Goal: Task Accomplishment & Management: Complete application form

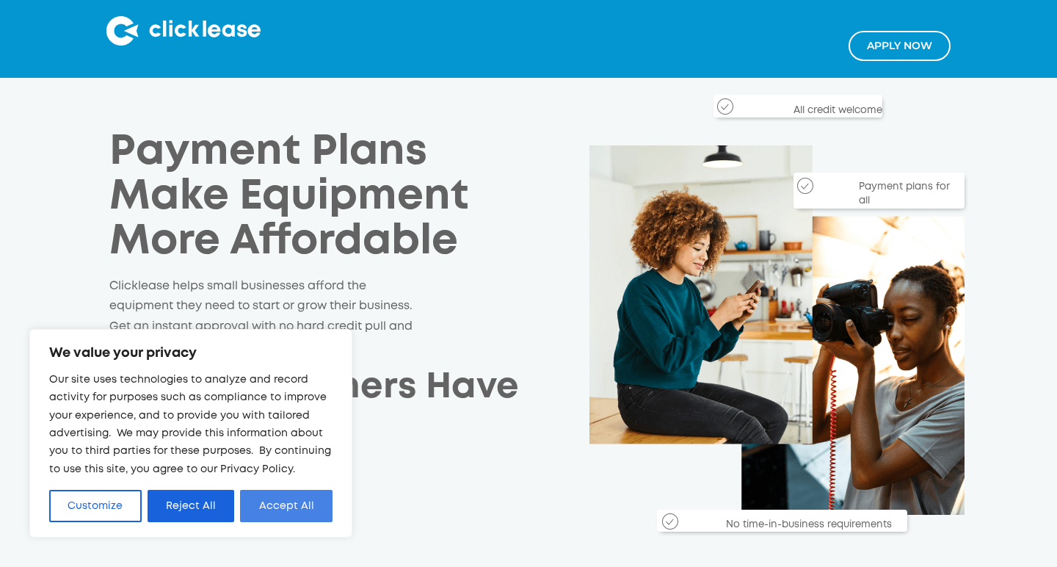
click at [269, 501] on button "Accept All" at bounding box center [286, 506] width 92 height 32
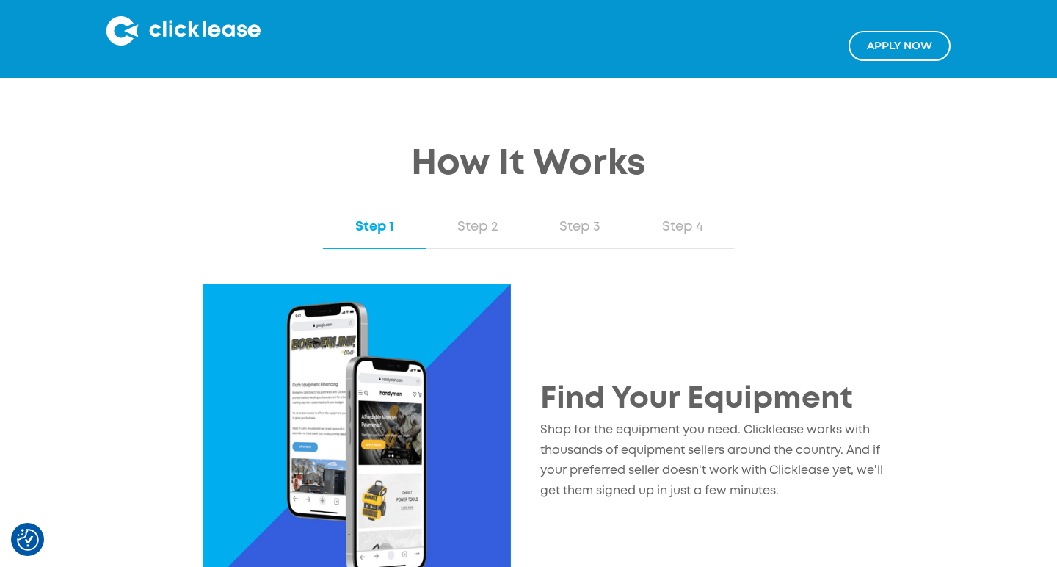
scroll to position [1208, 0]
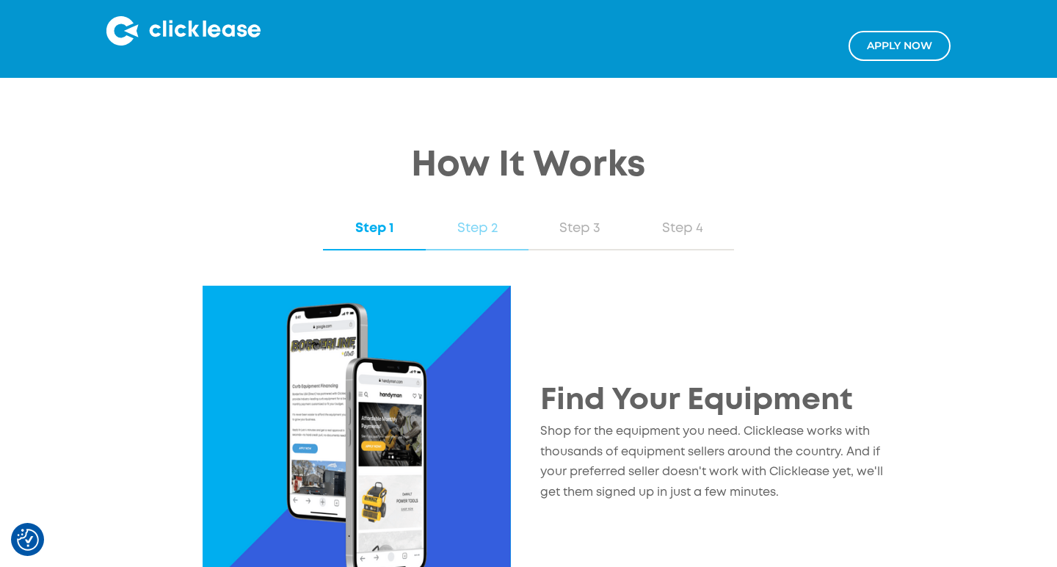
click at [482, 227] on div "Step 2" at bounding box center [476, 228] width 73 height 19
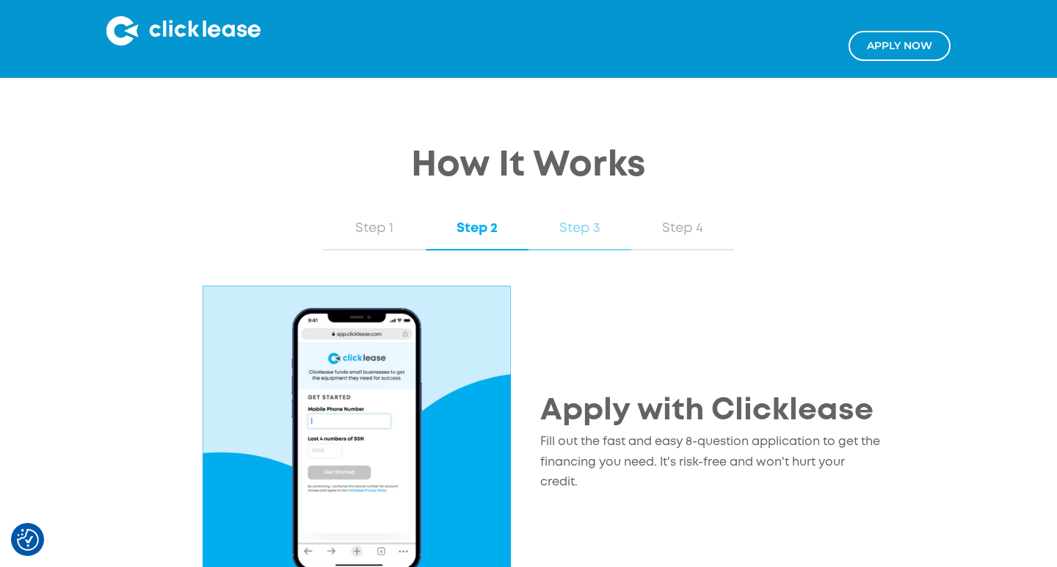
click at [585, 233] on div "Step 3" at bounding box center [579, 228] width 73 height 19
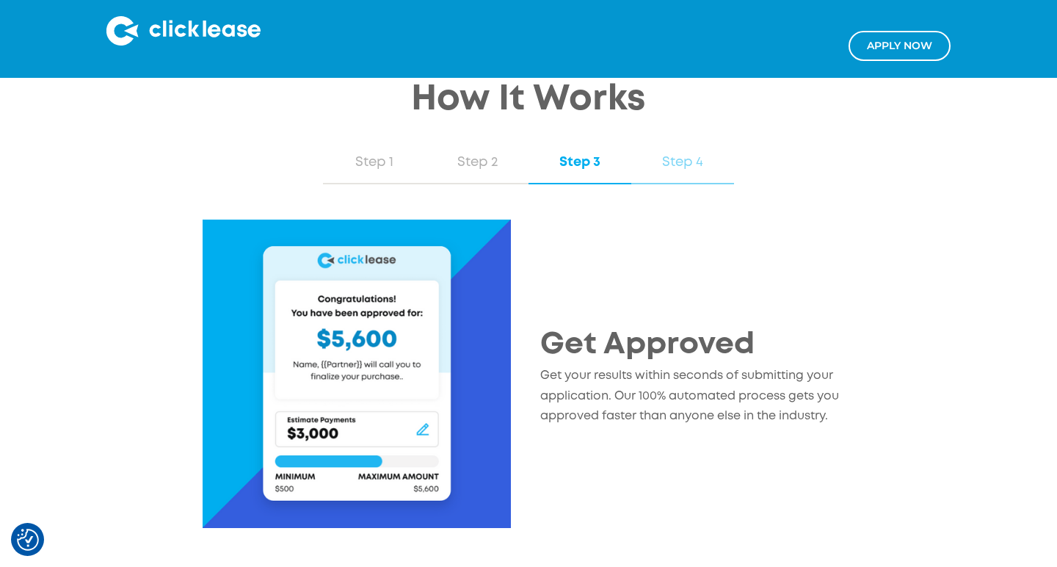
scroll to position [1280, 0]
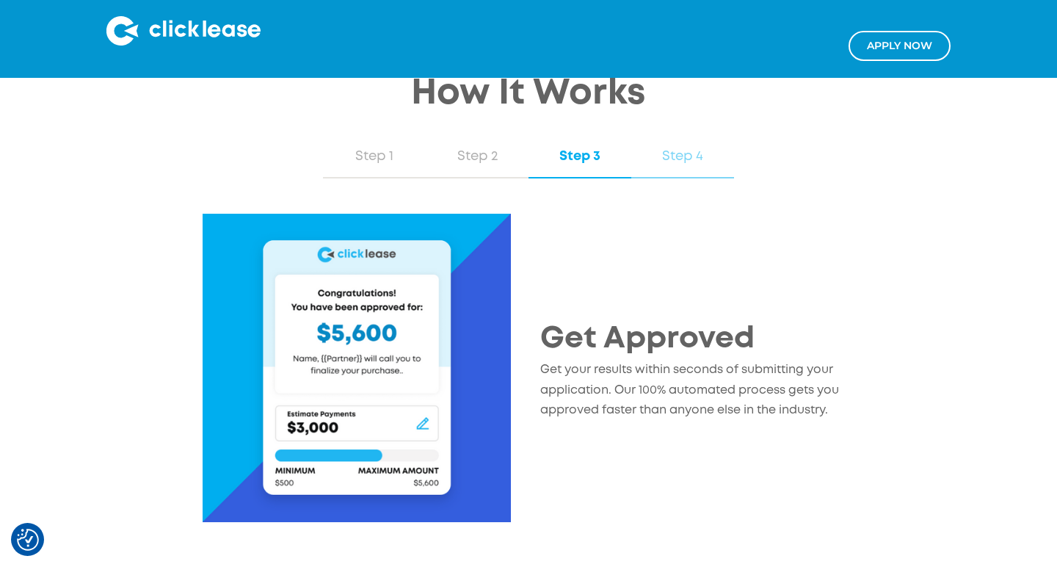
click at [691, 153] on div "Step 4" at bounding box center [682, 156] width 73 height 19
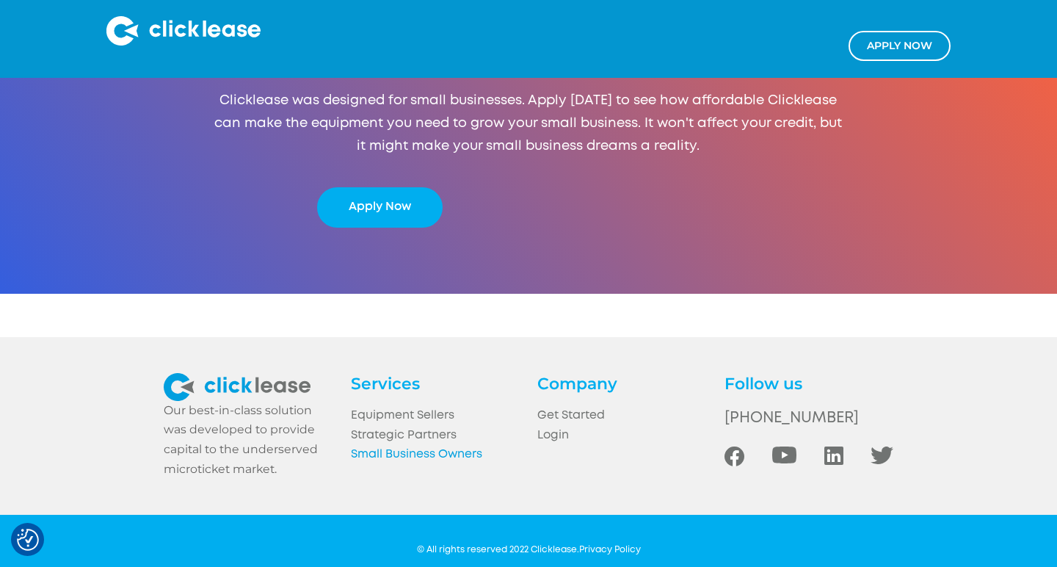
scroll to position [2772, 0]
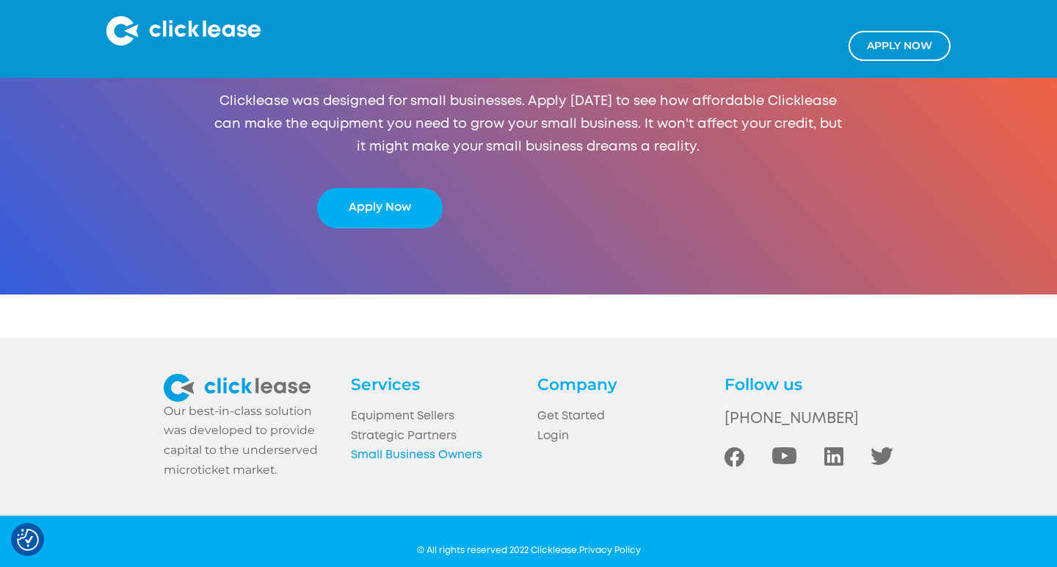
click at [388, 446] on link "Small Business Owners" at bounding box center [435, 456] width 169 height 20
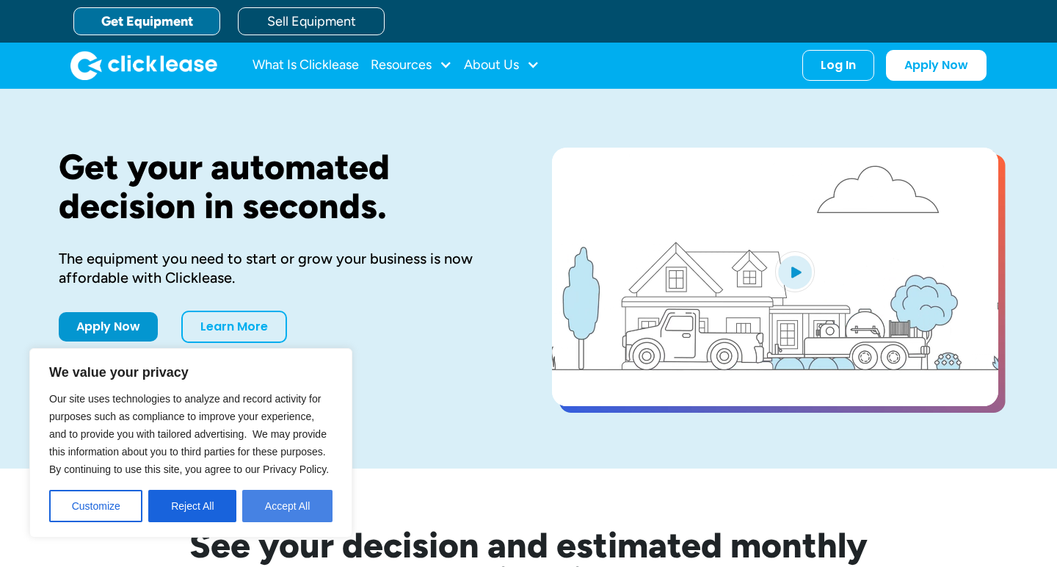
click at [275, 513] on button "Accept All" at bounding box center [287, 506] width 90 height 32
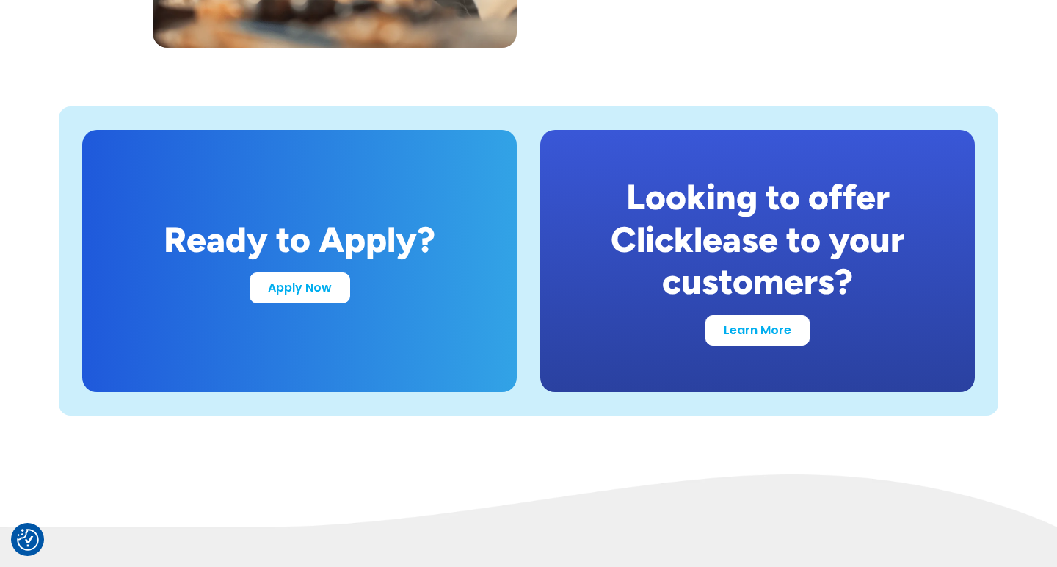
scroll to position [2821, 0]
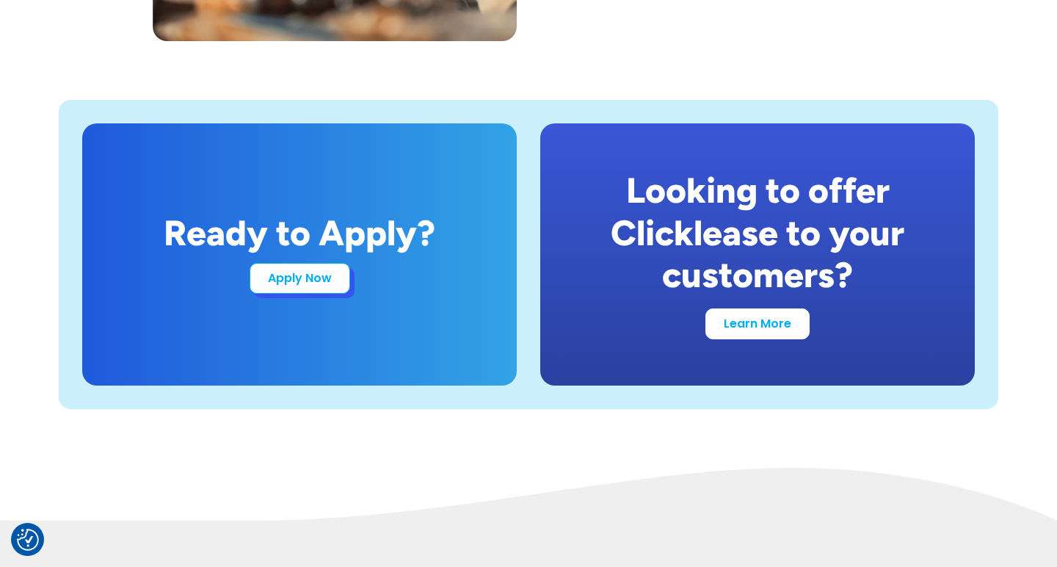
click at [302, 277] on link "Apply Now" at bounding box center [300, 278] width 101 height 31
